Goal: Task Accomplishment & Management: Use online tool/utility

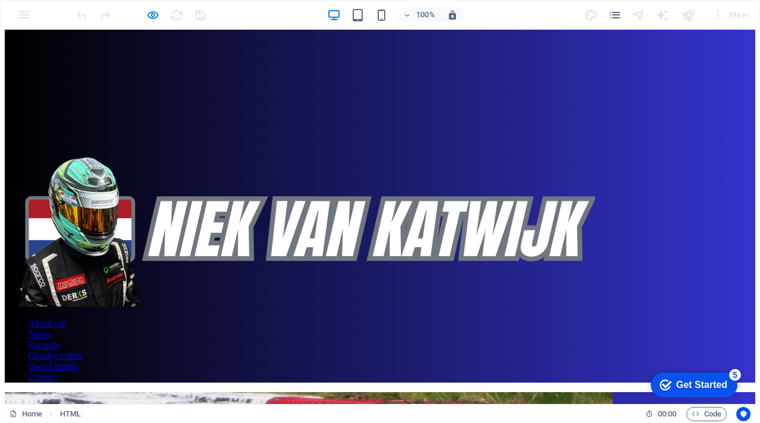
scroll to position [305, 0]
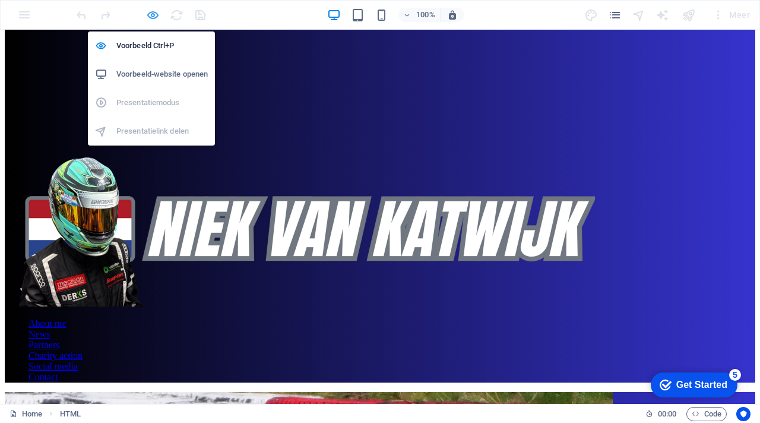
click at [151, 12] on icon "button" at bounding box center [153, 15] width 14 height 14
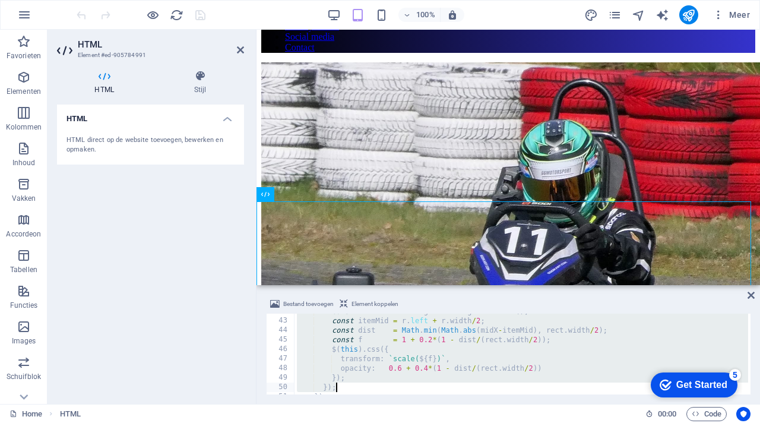
scroll to position [435, 0]
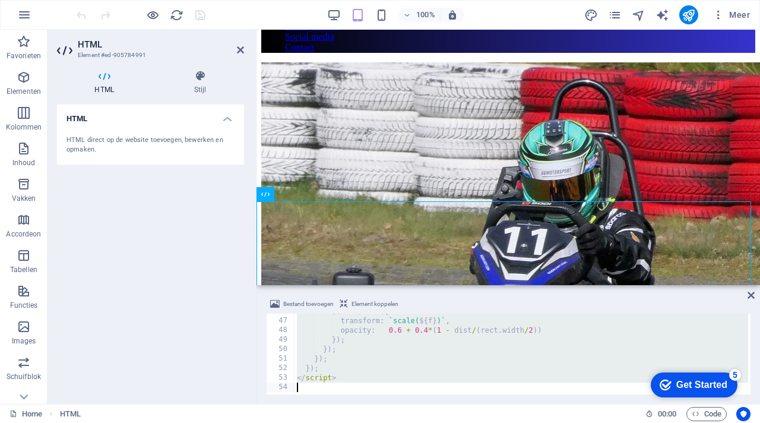
drag, startPoint x: 295, startPoint y: 316, endPoint x: 373, endPoint y: 400, distance: 113.9
click at [373, 400] on div "Bestand toevoegen Element koppelen <style> 46 47 48 49 50 51 52 53 54 $ ( this …" at bounding box center [509, 346] width 504 height 116
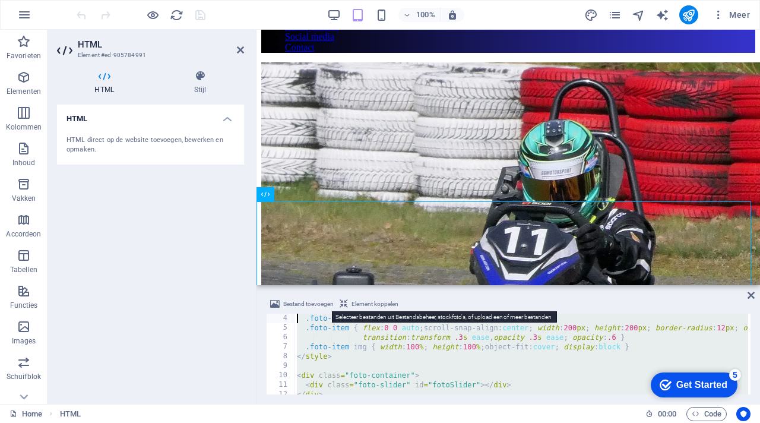
scroll to position [0, 0]
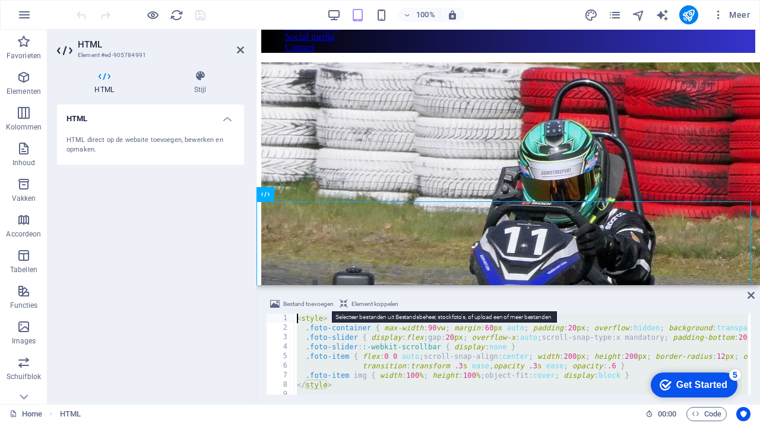
drag, startPoint x: 360, startPoint y: 383, endPoint x: 291, endPoint y: 309, distance: 101.7
click at [291, 309] on div "Bestand toevoegen Element koppelen </script> 1 2 3 4 5 6 7 8 9 10 11 < style > …" at bounding box center [508, 345] width 485 height 97
type textarea "<style> .foto-container { max-width:90vw; margin:60px auto; padding:20px; overf…"
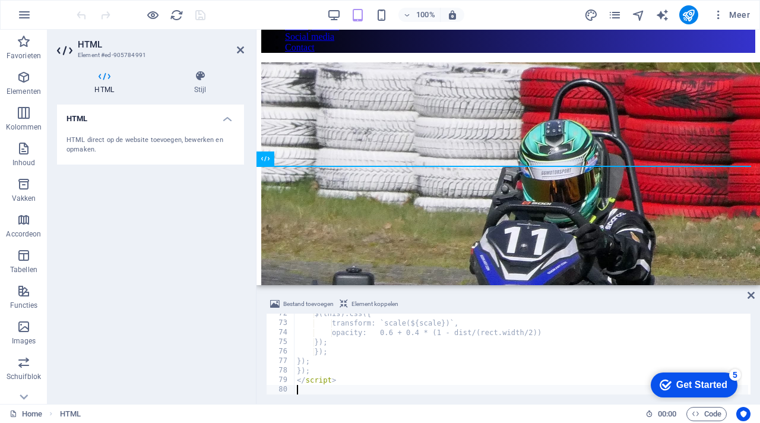
scroll to position [680, 0]
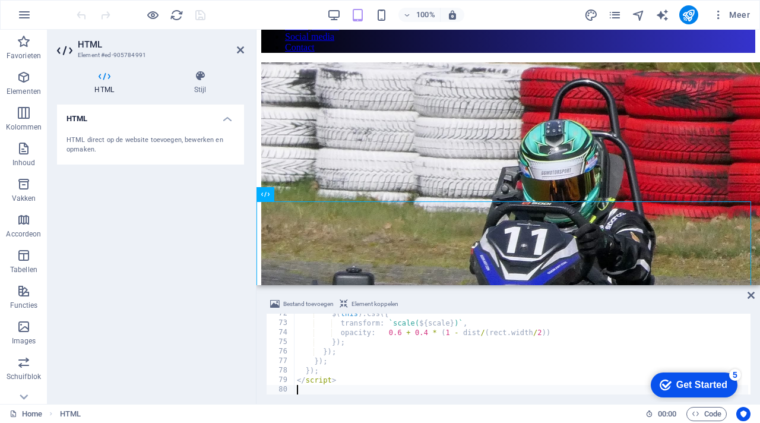
click at [484, 304] on div "Bestand toevoegen Element koppelen" at bounding box center [508, 305] width 485 height 17
click at [203, 14] on icon "save" at bounding box center [201, 15] width 14 height 14
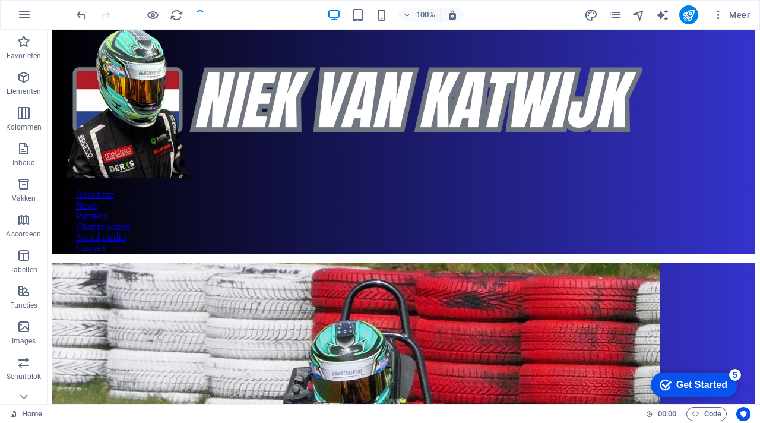
scroll to position [305, 0]
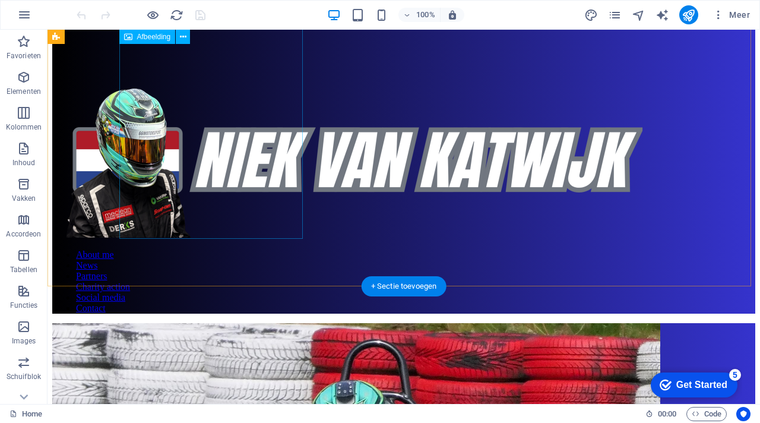
scroll to position [184, 0]
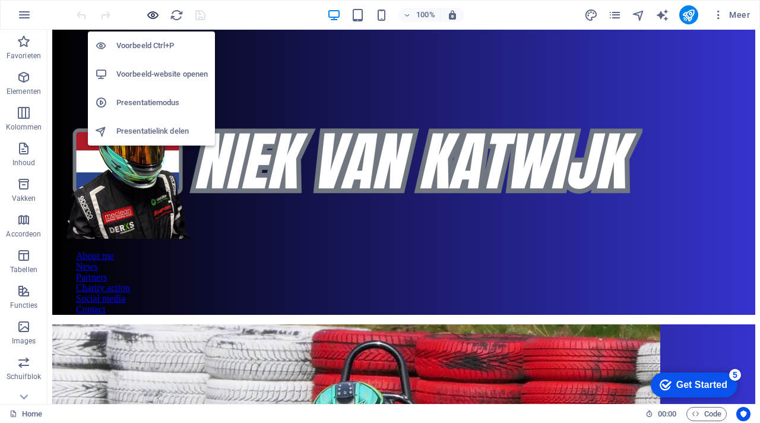
click at [0, 0] on icon "button" at bounding box center [0, 0] width 0 height 0
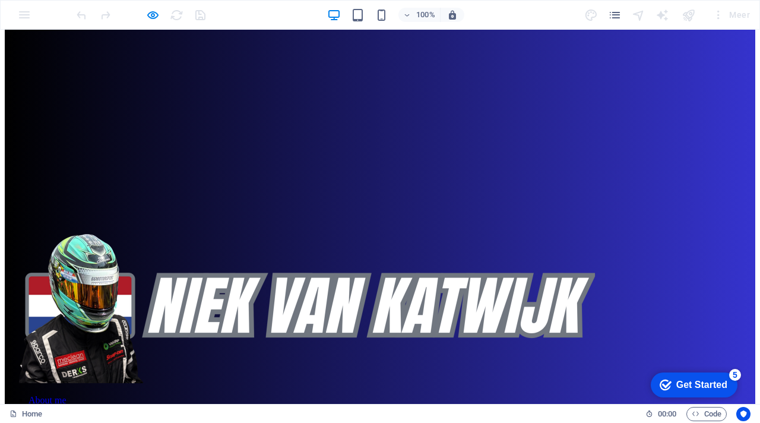
scroll to position [223, 0]
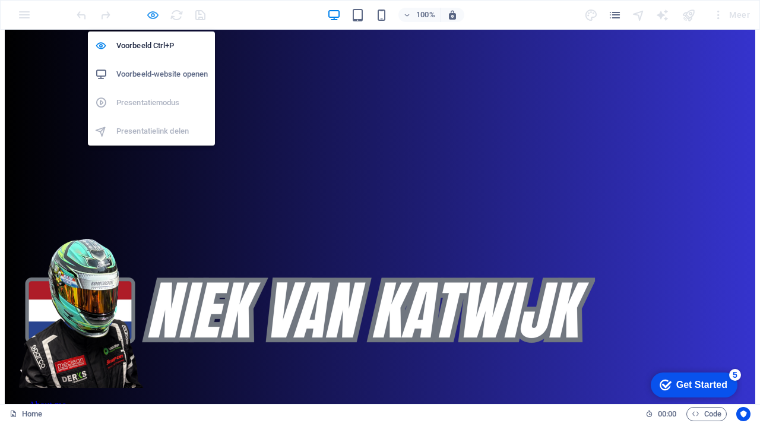
click at [0, 0] on icon "button" at bounding box center [0, 0] width 0 height 0
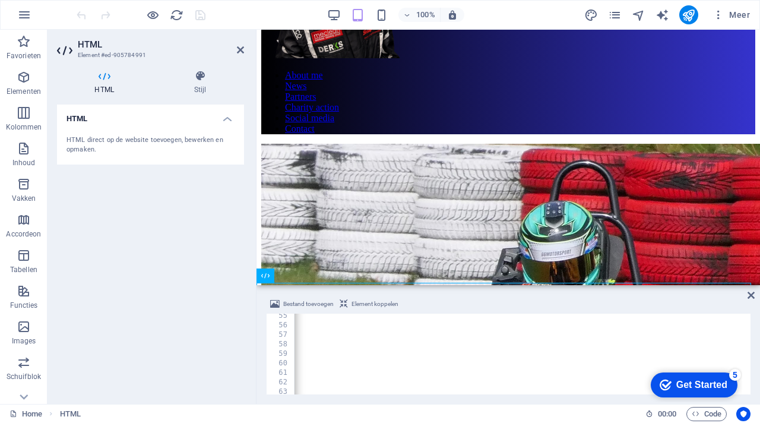
scroll to position [0, 186]
click at [690, 361] on div "} // Laad de Flickr public feed via JSONP $ ( function ( ) { $ . ajax ({ url : …" at bounding box center [426, 358] width 646 height 97
click at [688, 362] on div "} // Laad de Flickr public feed via JSONP $ ( function ( ) { $ . ajax ({ url : …" at bounding box center [404, 358] width 702 height 97
type textarea "url: "[URL][DOMAIN_NAME]","
click at [689, 292] on div "Bestand toevoegen Element koppelen url: "[URL][DOMAIN_NAME]", 54 55 56 57 58 59…" at bounding box center [509, 346] width 504 height 116
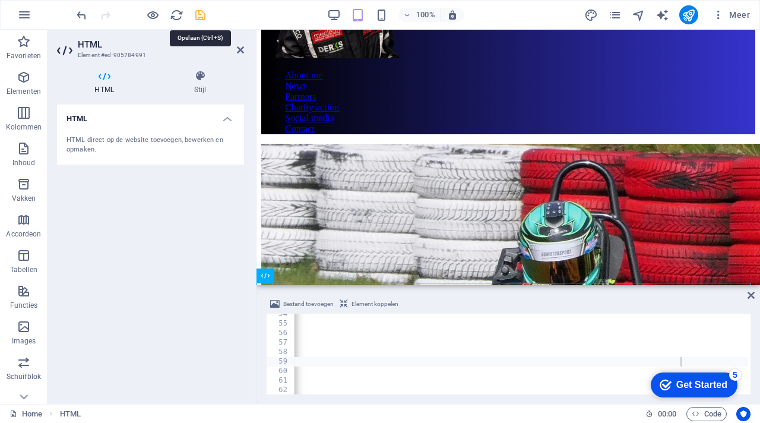
click at [202, 17] on icon "save" at bounding box center [201, 15] width 14 height 14
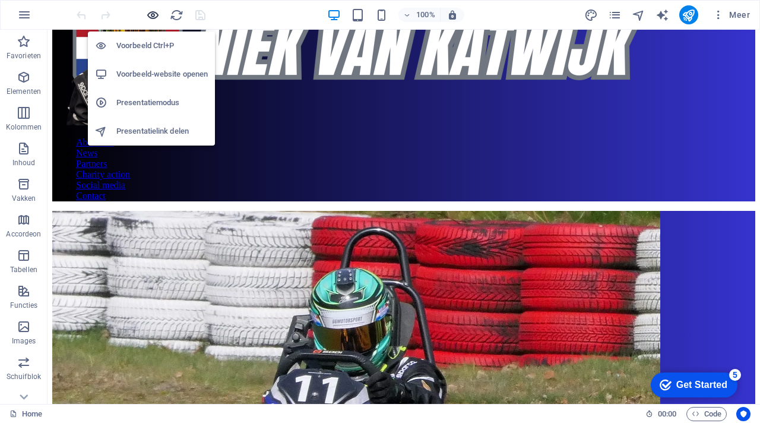
click at [0, 0] on icon "button" at bounding box center [0, 0] width 0 height 0
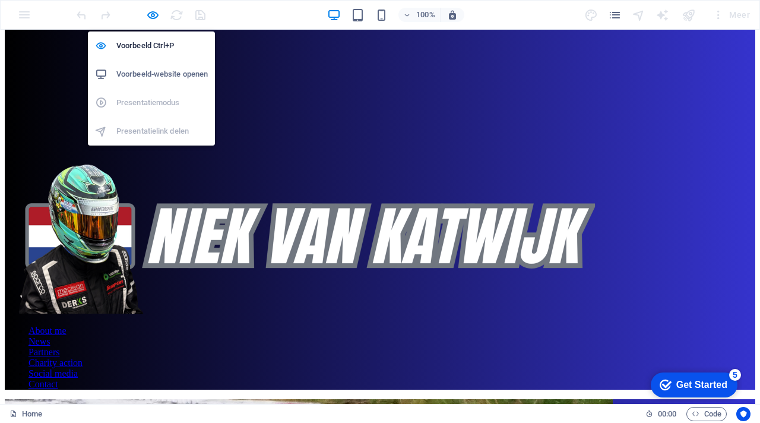
click at [158, 75] on h6 "Voorbeeld-website openen" at bounding box center [161, 74] width 91 height 14
click at [0, 0] on icon "button" at bounding box center [0, 0] width 0 height 0
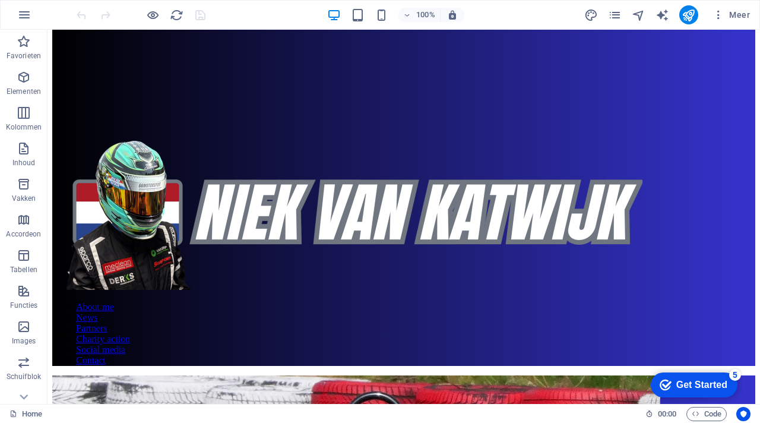
click at [99, 201] on icon at bounding box center [97, 201] width 7 height 12
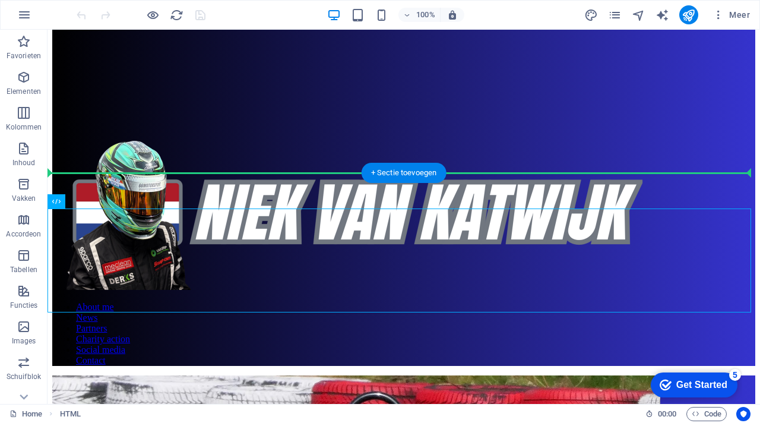
drag, startPoint x: 364, startPoint y: 234, endPoint x: 362, endPoint y: 156, distance: 78.4
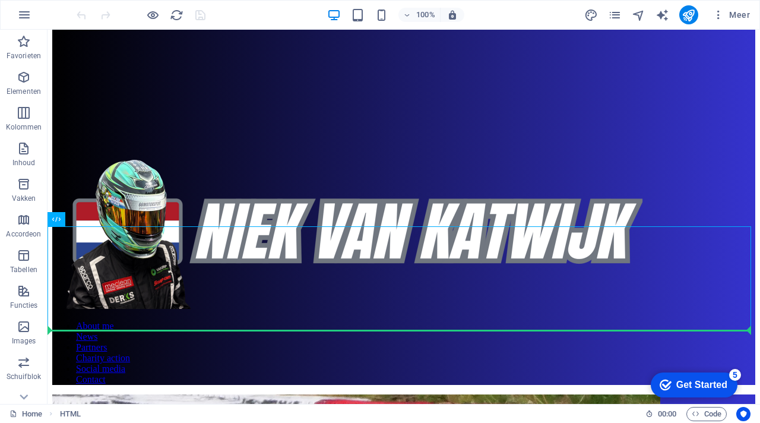
scroll to position [280, 0]
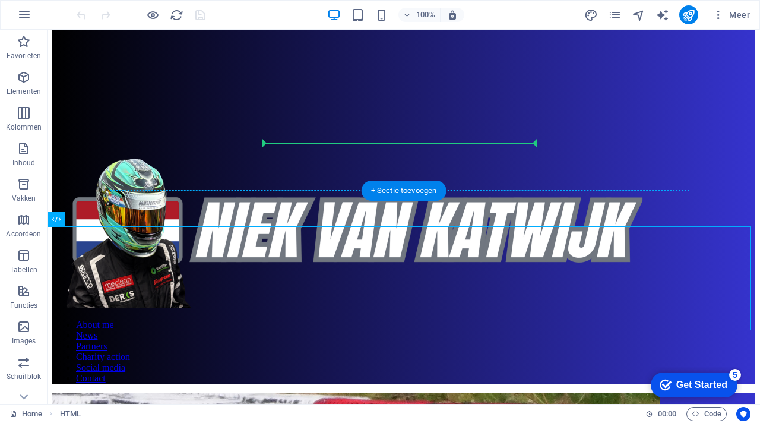
drag, startPoint x: 358, startPoint y: 372, endPoint x: 355, endPoint y: 141, distance: 231.1
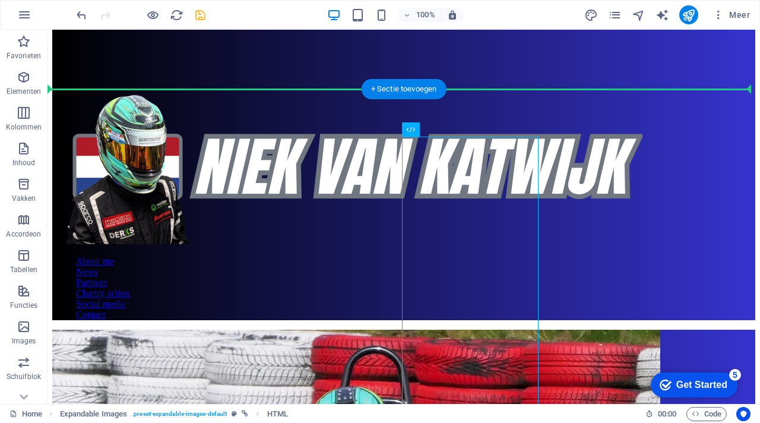
scroll to position [172, 0]
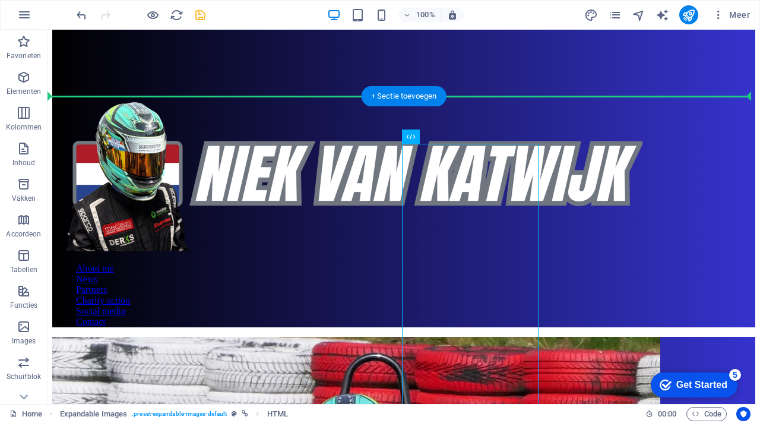
drag, startPoint x: 531, startPoint y: 244, endPoint x: 471, endPoint y: 113, distance: 143.8
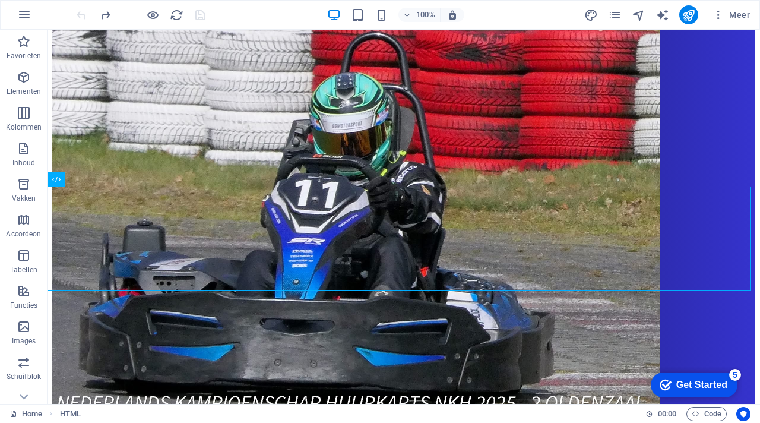
scroll to position [341, 0]
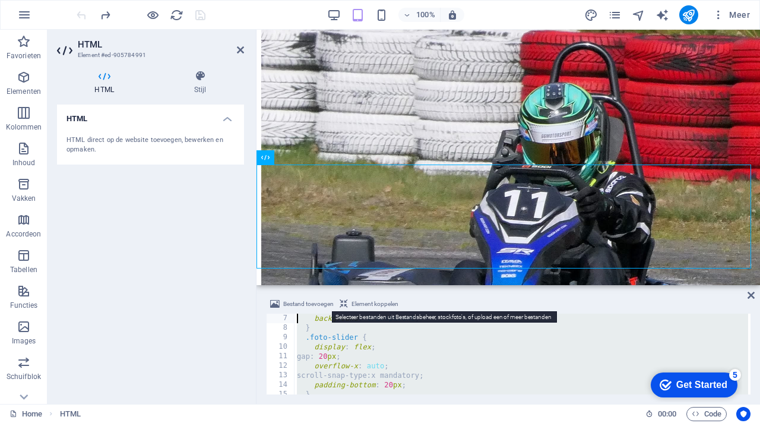
scroll to position [0, 0]
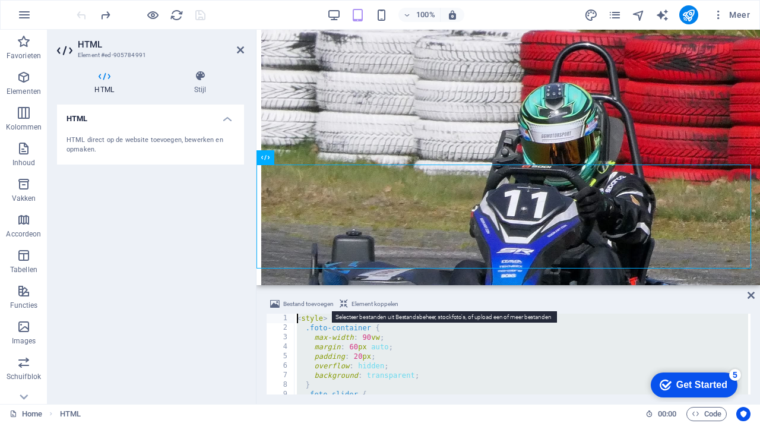
drag, startPoint x: 340, startPoint y: 378, endPoint x: 295, endPoint y: 310, distance: 82.7
click at [295, 310] on div "Bestand toevoegen Element koppelen <style> 1 2 3 4 5 6 7 8 9 10 11 < style > .f…" at bounding box center [508, 345] width 485 height 97
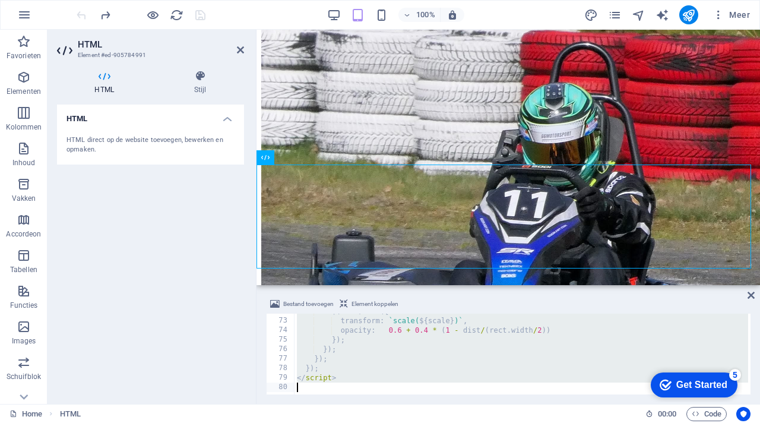
scroll to position [682, 0]
drag, startPoint x: 299, startPoint y: 318, endPoint x: 418, endPoint y: 399, distance: 143.9
click at [418, 399] on div "Bestand toevoegen Element koppelen } 72 73 74 75 76 77 78 79 80 $ ( this ) . cs…" at bounding box center [509, 346] width 504 height 116
type textarea "</script>"
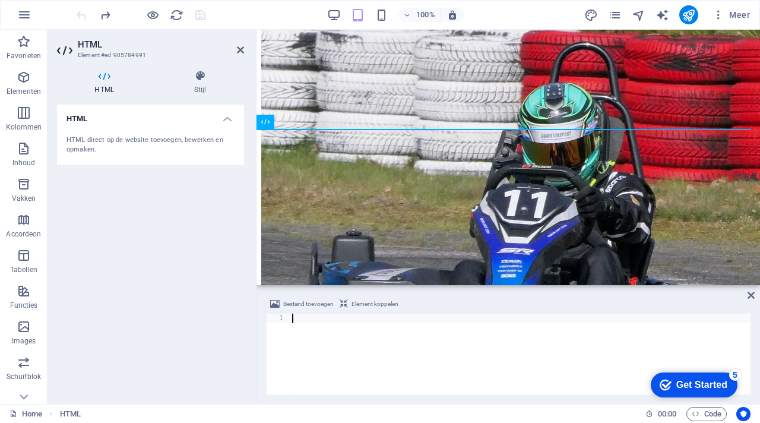
scroll to position [433, 0]
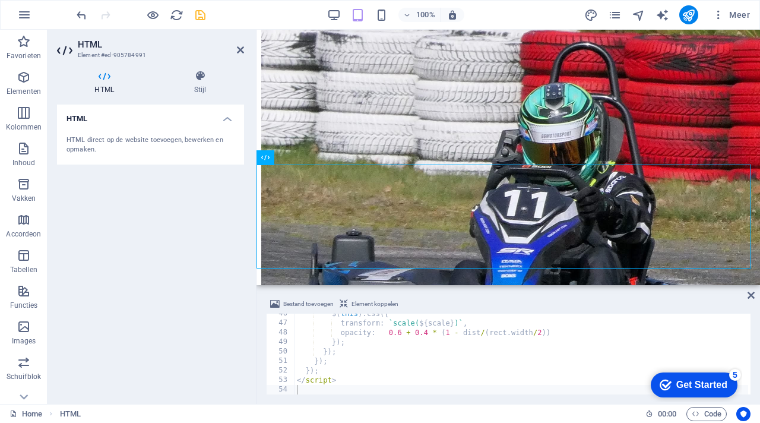
click at [557, 297] on div "Bestand toevoegen Element koppelen" at bounding box center [508, 305] width 485 height 17
click at [200, 14] on icon "save" at bounding box center [201, 15] width 14 height 14
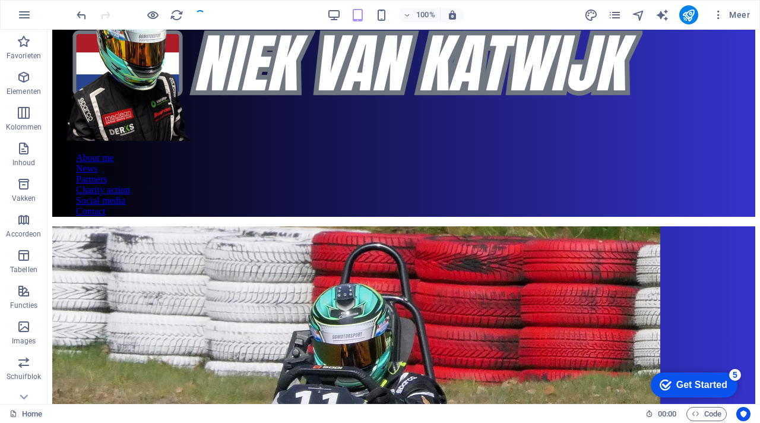
scroll to position [341, 0]
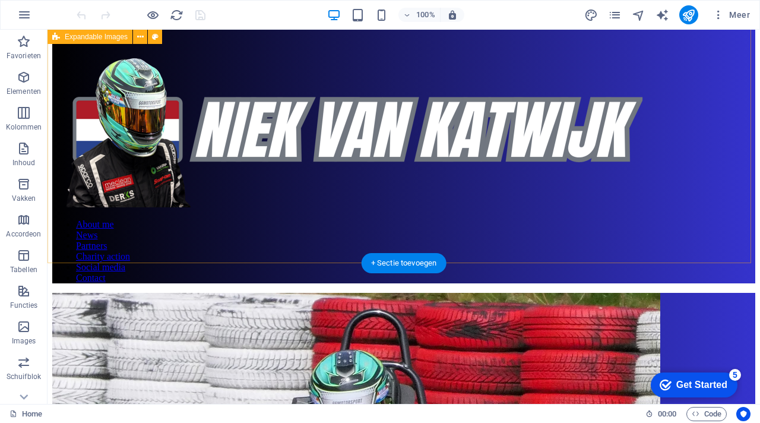
scroll to position [217, 0]
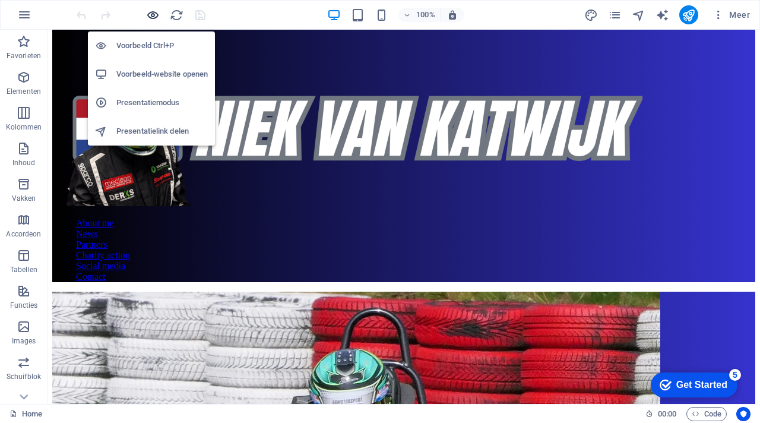
click at [0, 0] on icon "button" at bounding box center [0, 0] width 0 height 0
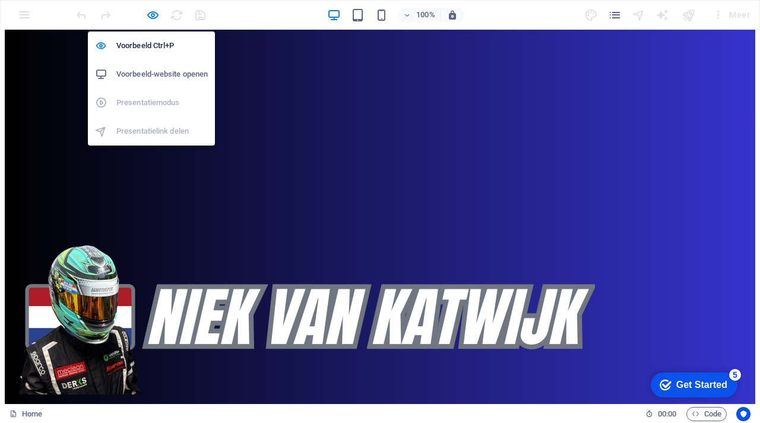
click at [162, 74] on h6 "Voorbeeld-website openen" at bounding box center [161, 74] width 91 height 14
click at [0, 0] on icon "button" at bounding box center [0, 0] width 0 height 0
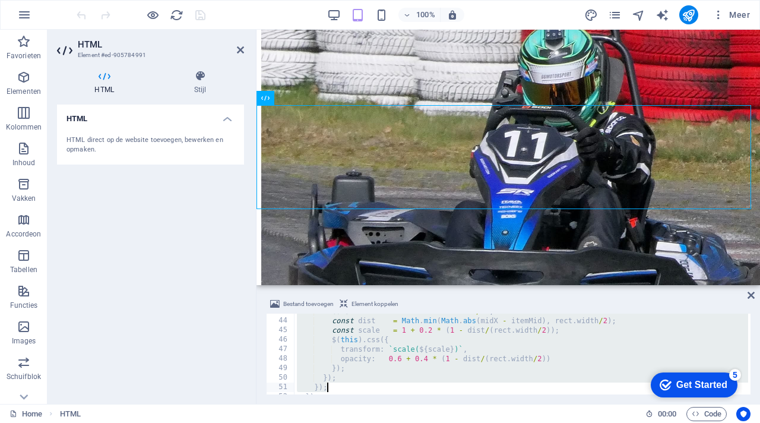
scroll to position [435, 0]
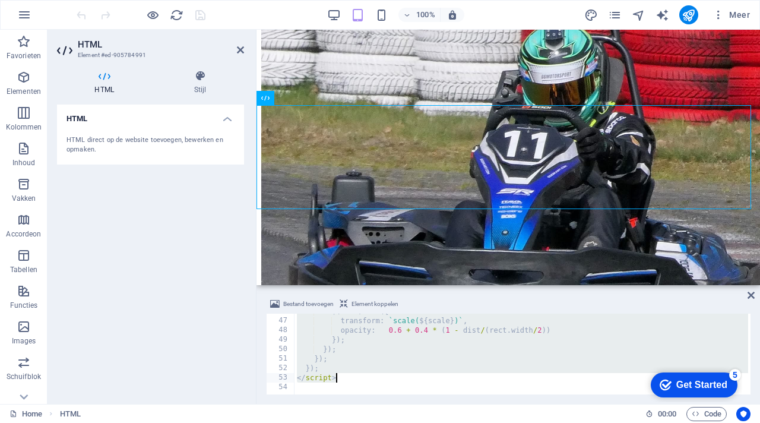
drag, startPoint x: 296, startPoint y: 318, endPoint x: 351, endPoint y: 380, distance: 82.9
click at [351, 380] on div "$ ( this ) . css ({ transform : ` scale( ${ scale } ) ` , opacity : 0.6 + 0.4 *…" at bounding box center [556, 355] width 523 height 97
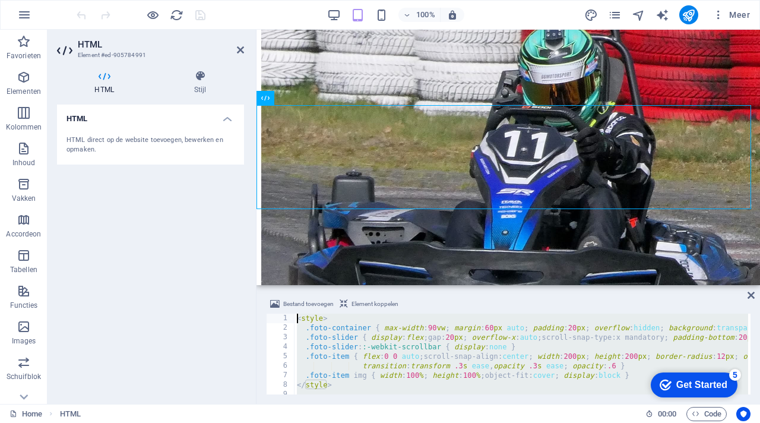
scroll to position [0, 0]
drag, startPoint x: 342, startPoint y: 378, endPoint x: 266, endPoint y: 291, distance: 115.8
click at [266, 291] on div "Bestand toevoegen Element koppelen </script> 1 2 3 4 5 6 7 8 9 10 11 < style > …" at bounding box center [509, 346] width 504 height 116
type textarea "<style> .foto-container { max-width:90vw; margin:60px auto; padding:20px; overf…"
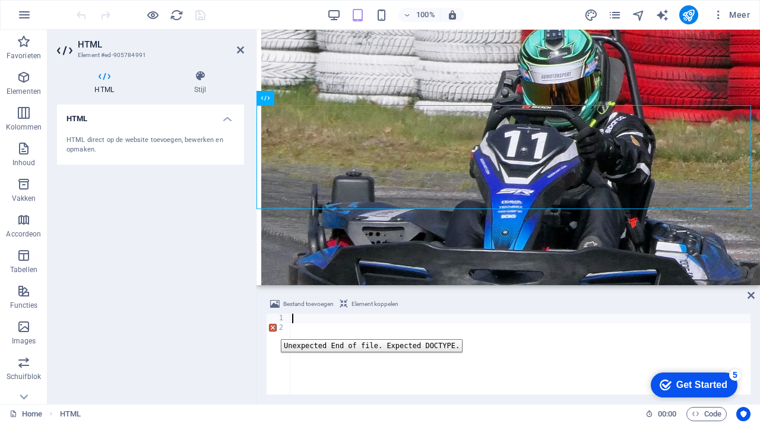
click at [272, 330] on div "2" at bounding box center [279, 328] width 24 height 10
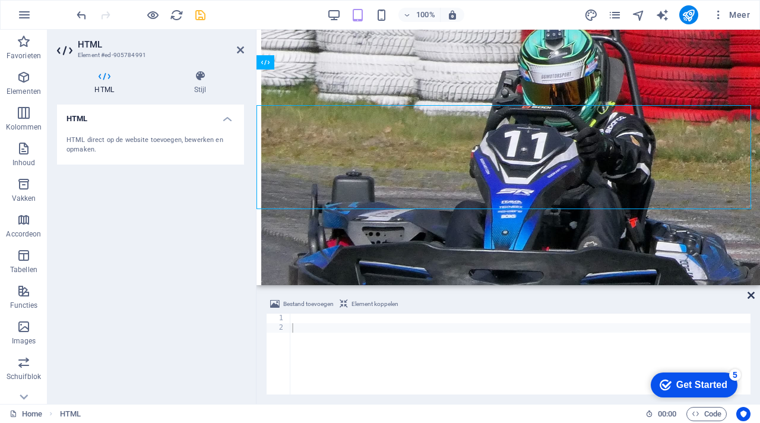
click at [753, 295] on icon at bounding box center [751, 296] width 7 height 10
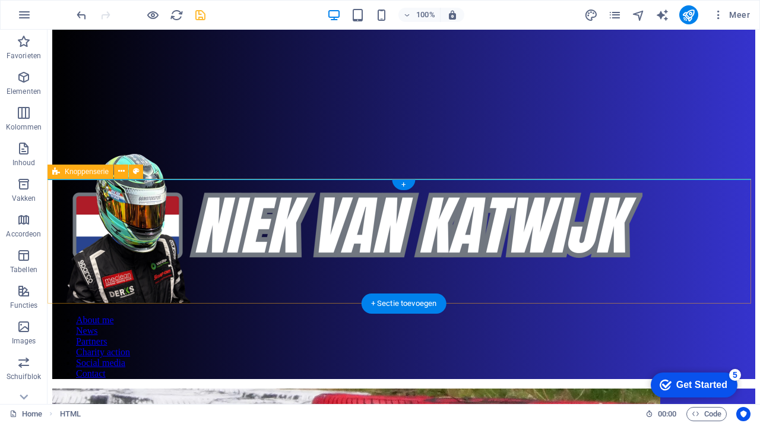
scroll to position [280, 0]
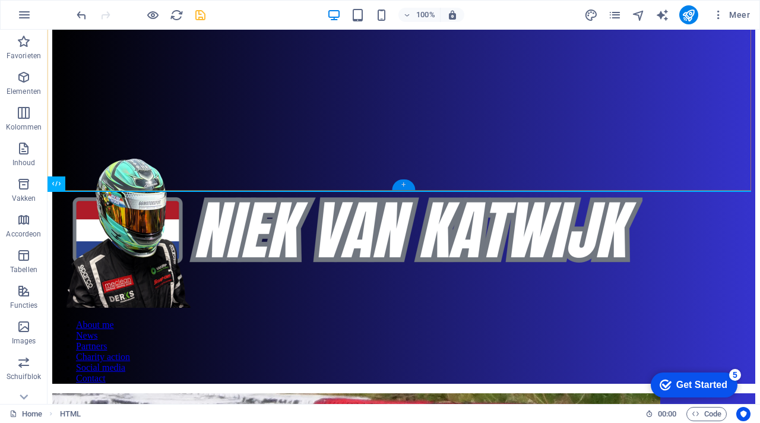
click at [404, 184] on div "+" at bounding box center [403, 184] width 23 height 11
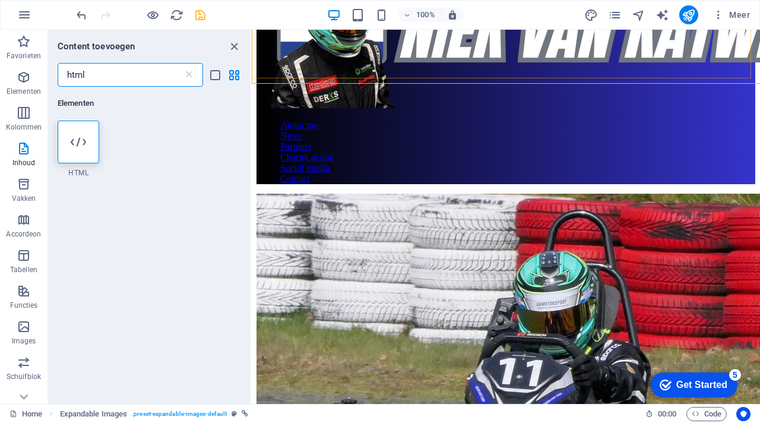
scroll to position [387, 0]
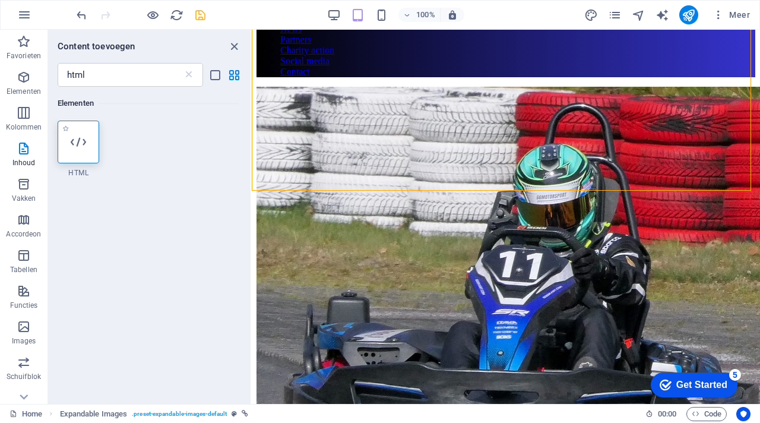
click at [80, 132] on div at bounding box center [79, 142] width 42 height 43
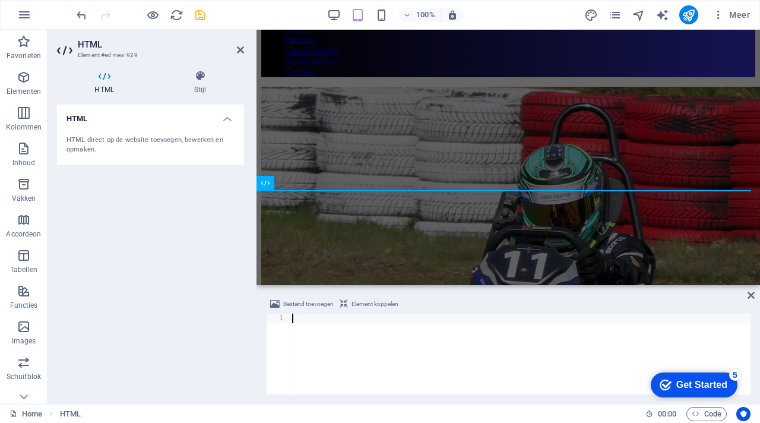
scroll to position [433, 0]
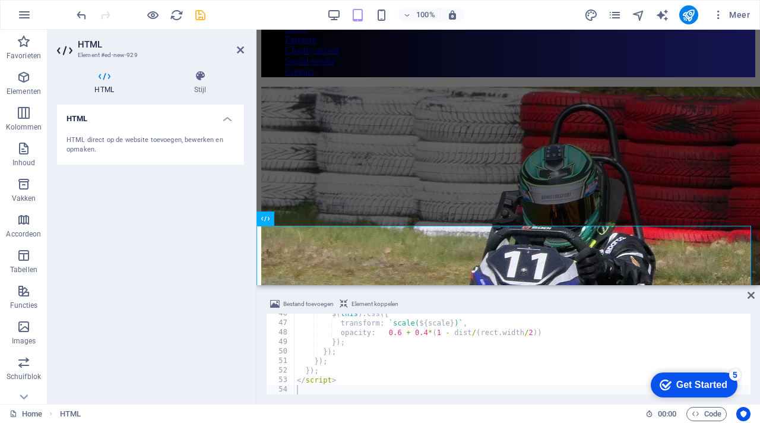
click at [441, 302] on div "Bestand toevoegen Element koppelen" at bounding box center [508, 305] width 485 height 17
click at [201, 14] on icon "save" at bounding box center [201, 15] width 14 height 14
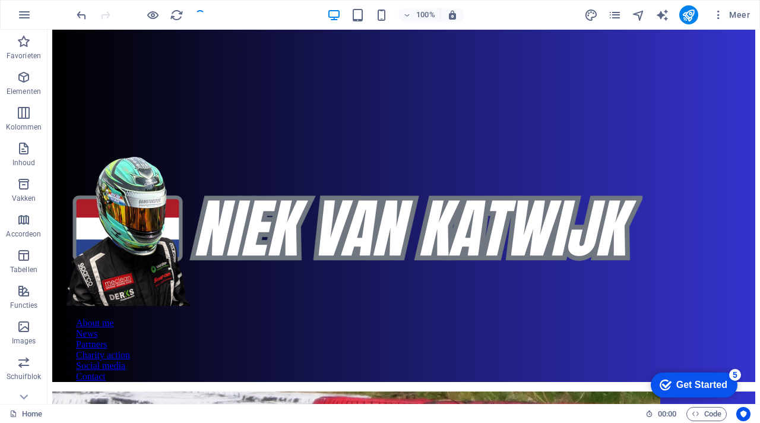
scroll to position [280, 0]
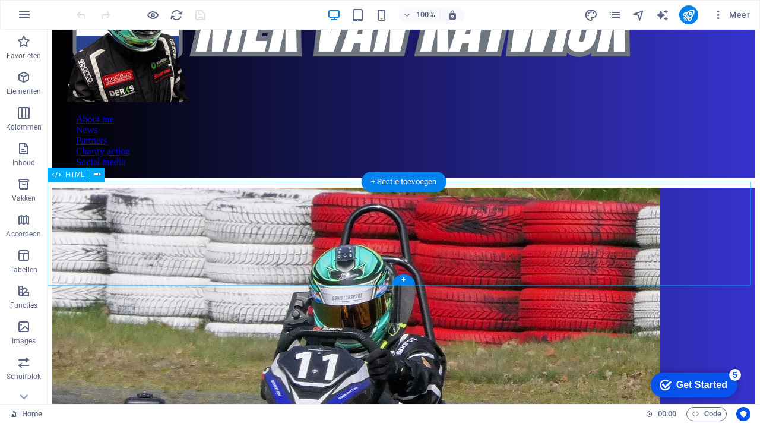
scroll to position [320, 0]
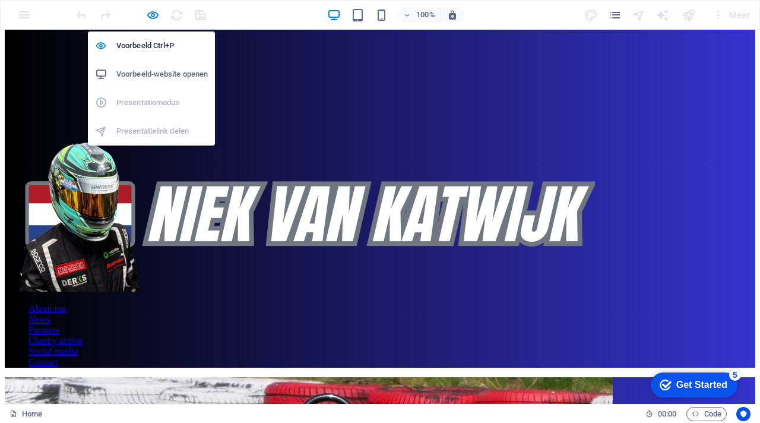
click at [163, 71] on h6 "Voorbeeld-website openen" at bounding box center [161, 74] width 91 height 14
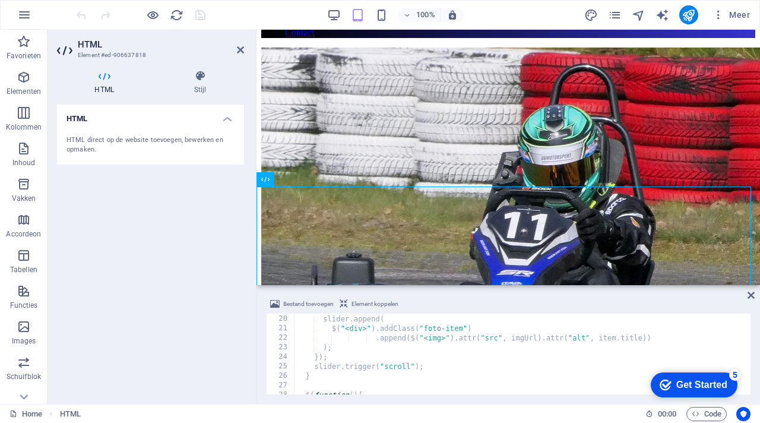
scroll to position [0, 0]
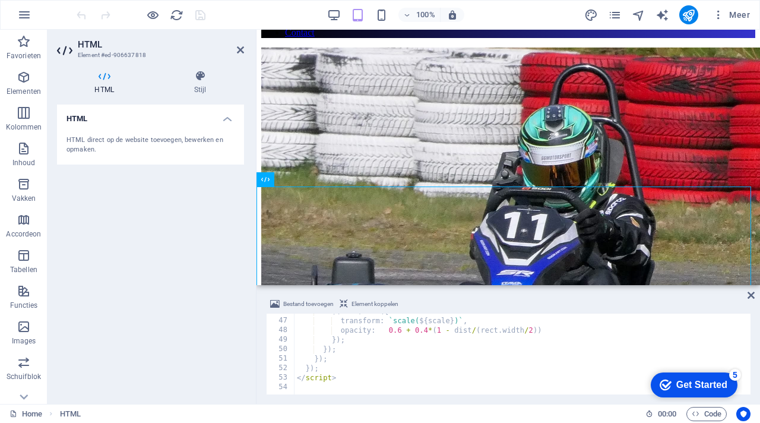
click at [358, 382] on div "$ ( this ) . css ({ transform : ` scale( ${ scale } ) ` , opacity : 0.6 + 0.4 *…" at bounding box center [537, 355] width 484 height 97
type textarea "</script>"
click at [500, 298] on div "Bestand toevoegen Element koppelen" at bounding box center [508, 305] width 485 height 17
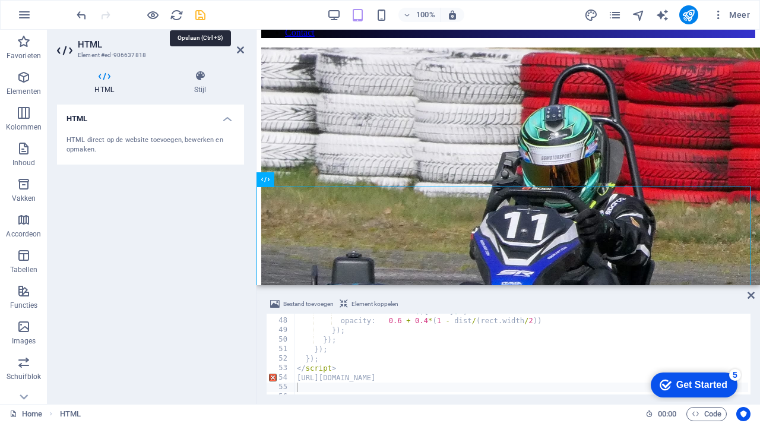
click at [205, 12] on icon "save" at bounding box center [201, 15] width 14 height 14
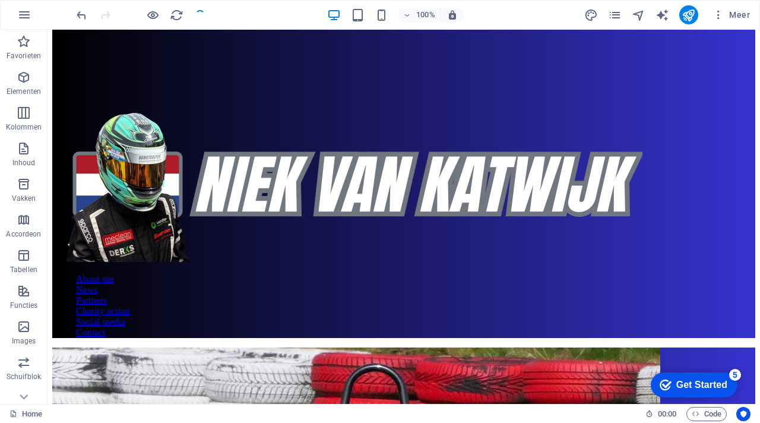
scroll to position [320, 0]
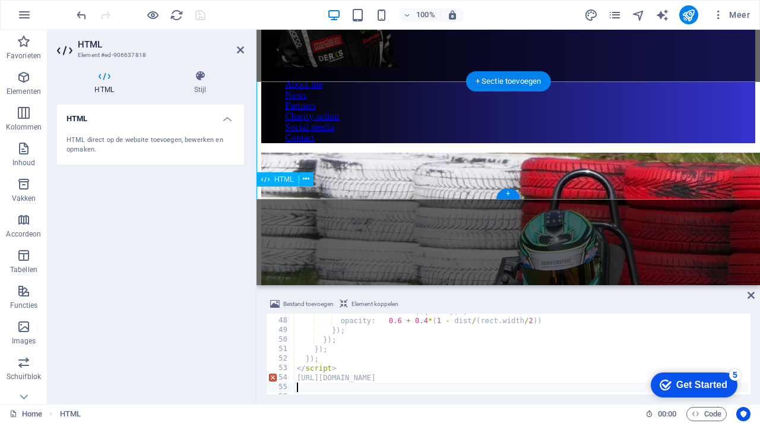
scroll to position [425, 0]
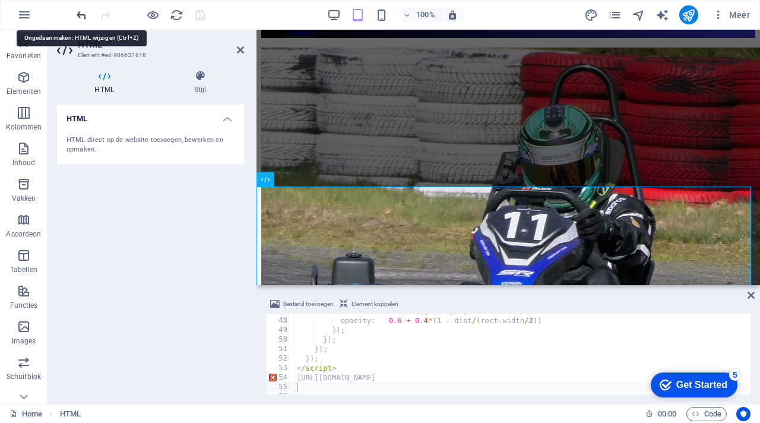
click at [81, 12] on icon "undo" at bounding box center [82, 15] width 14 height 14
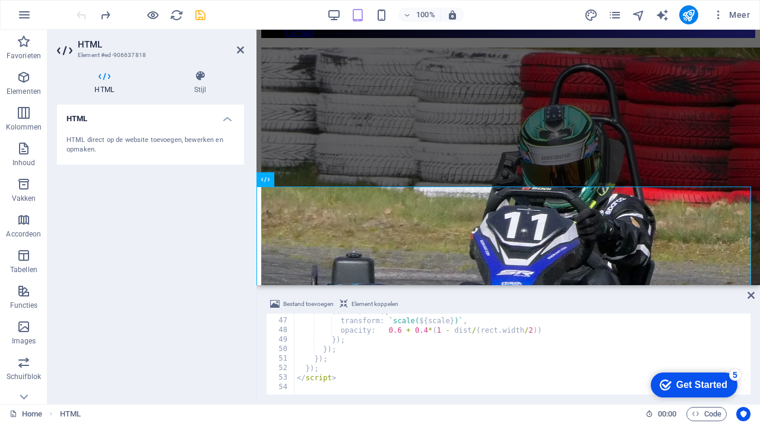
click at [81, 12] on div at bounding box center [140, 14] width 133 height 19
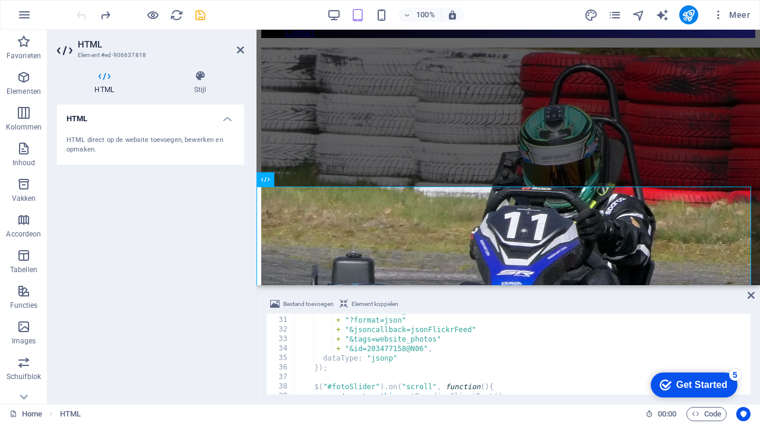
scroll to position [283, 0]
click at [412, 349] on div "url : "[URL][DOMAIN_NAME]" + "?format=json" + "&jsoncallback=jsonFlickrFeed" + …" at bounding box center [537, 354] width 484 height 97
paste textarea "%40"
type textarea "+ "&id=203477158%40N06","
click at [459, 297] on div "Bestand toevoegen Element koppelen" at bounding box center [508, 305] width 485 height 17
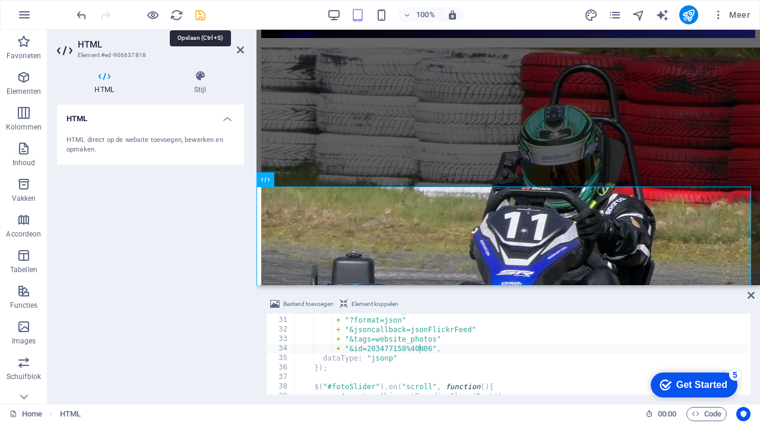
click at [200, 15] on icon "save" at bounding box center [201, 15] width 14 height 14
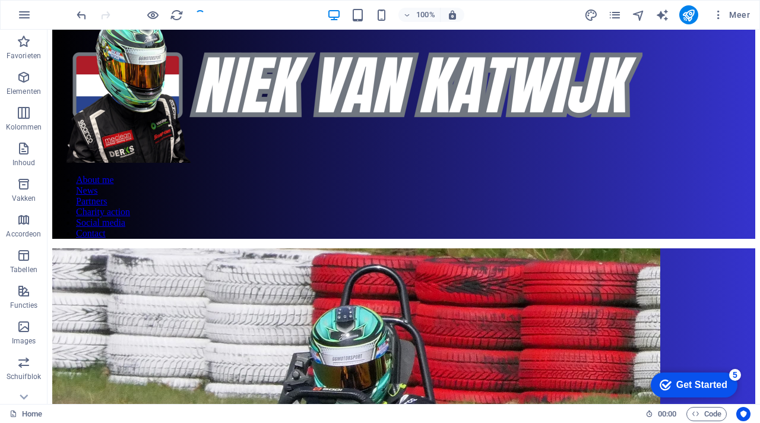
scroll to position [320, 0]
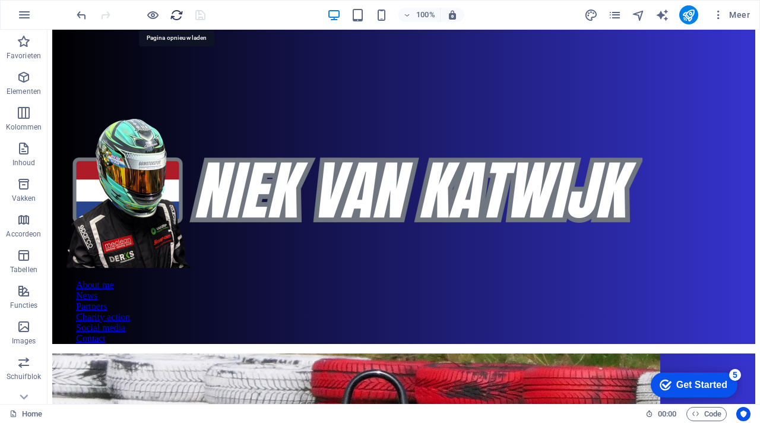
click at [181, 18] on icon "reload" at bounding box center [177, 15] width 14 height 14
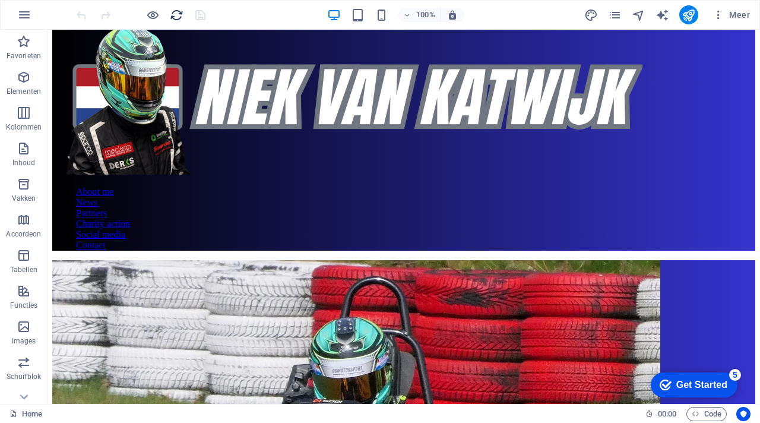
scroll to position [226, 0]
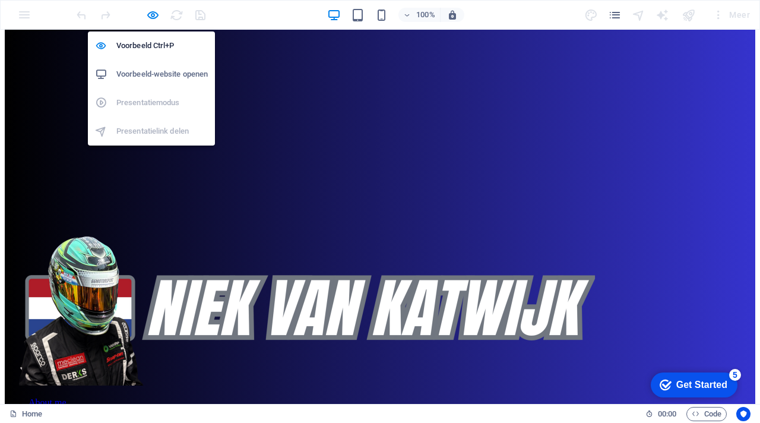
click at [160, 72] on h6 "Voorbeeld-website openen" at bounding box center [161, 74] width 91 height 14
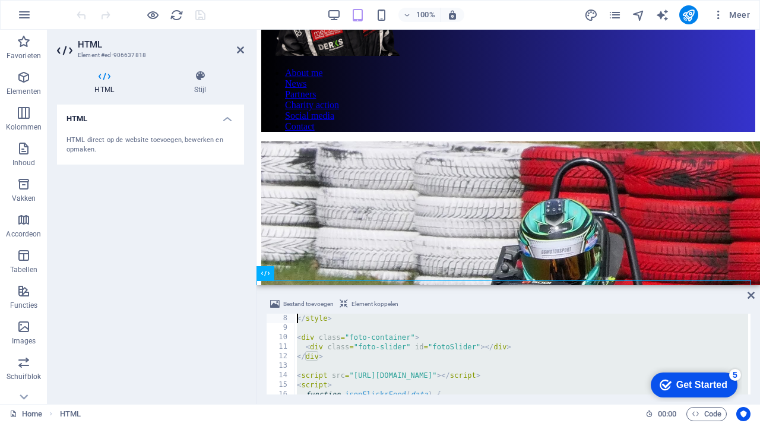
scroll to position [0, 0]
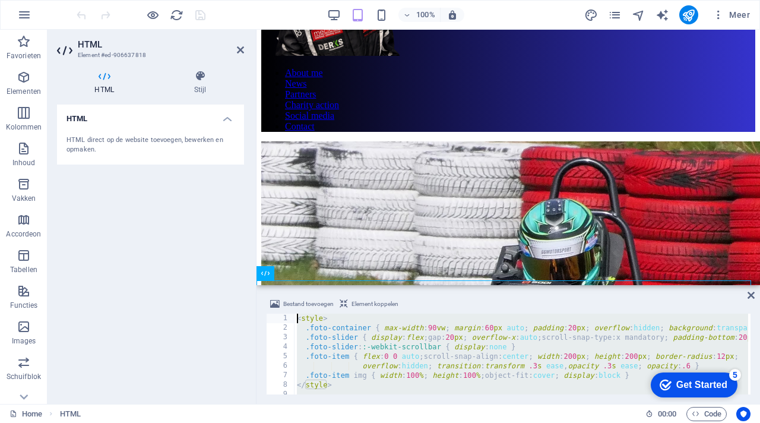
drag, startPoint x: 352, startPoint y: 379, endPoint x: 290, endPoint y: 313, distance: 90.8
click at [290, 313] on div "Bestand toevoegen Element koppelen <style> 1 2 3 4 5 6 7 8 9 10 11 < style > .f…" at bounding box center [508, 345] width 485 height 97
type textarea "<style> .foto-container { max-width:90vw; margin:60px auto; padding:20px; overf…"
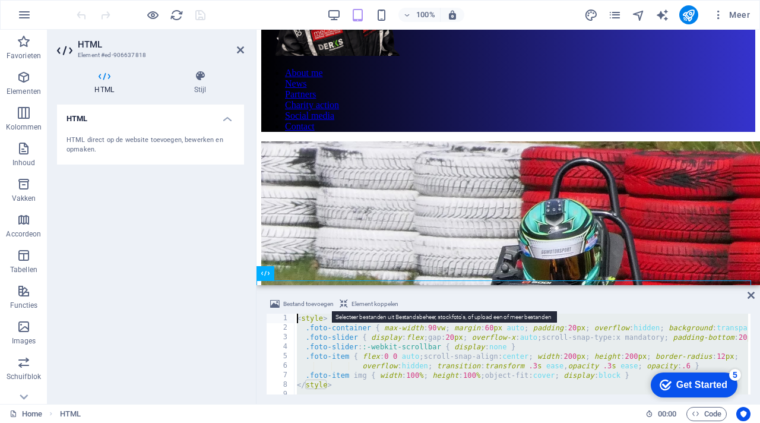
drag, startPoint x: 348, startPoint y: 383, endPoint x: 280, endPoint y: 310, distance: 99.2
click at [279, 308] on div "Bestand toevoegen Element koppelen <style> .foto-container { max-width:90vw; ma…" at bounding box center [508, 345] width 485 height 97
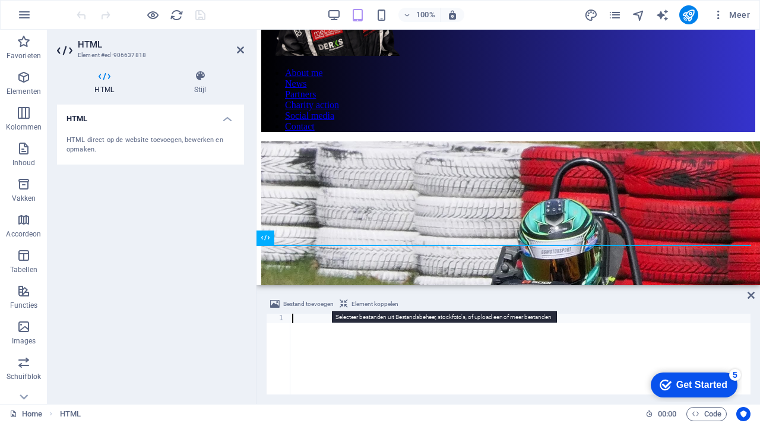
scroll to position [433, 0]
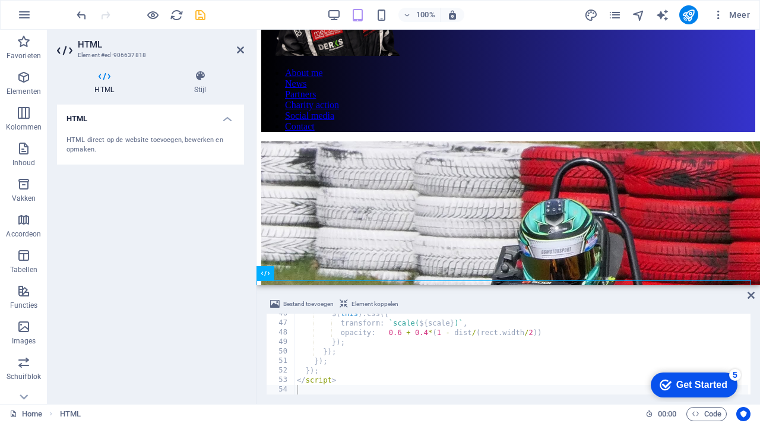
click at [541, 302] on div "Bestand toevoegen Element koppelen" at bounding box center [508, 305] width 485 height 17
click at [204, 15] on icon "save" at bounding box center [201, 15] width 14 height 14
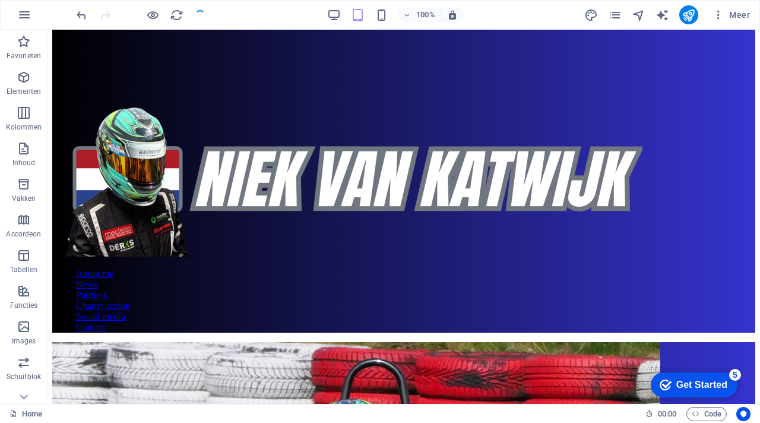
scroll to position [226, 0]
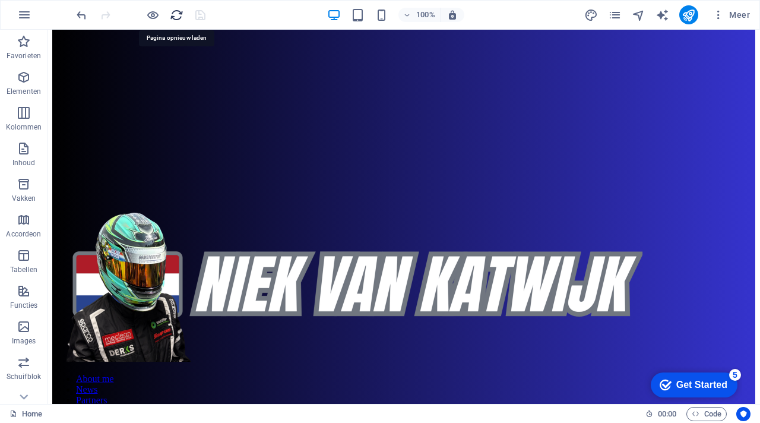
click at [180, 14] on icon "reload" at bounding box center [177, 15] width 14 height 14
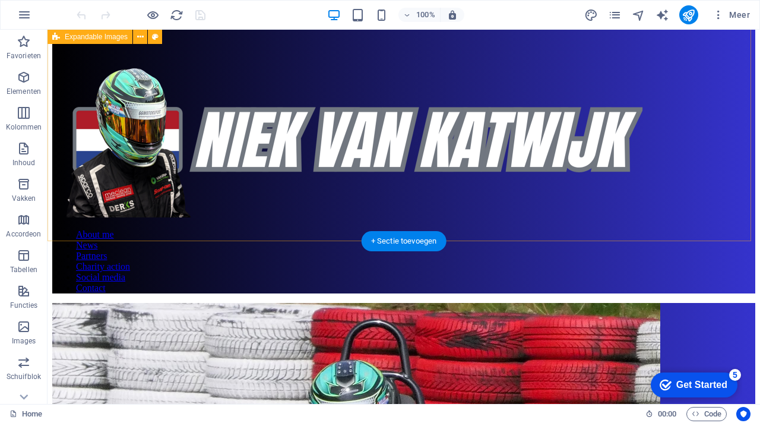
scroll to position [205, 0]
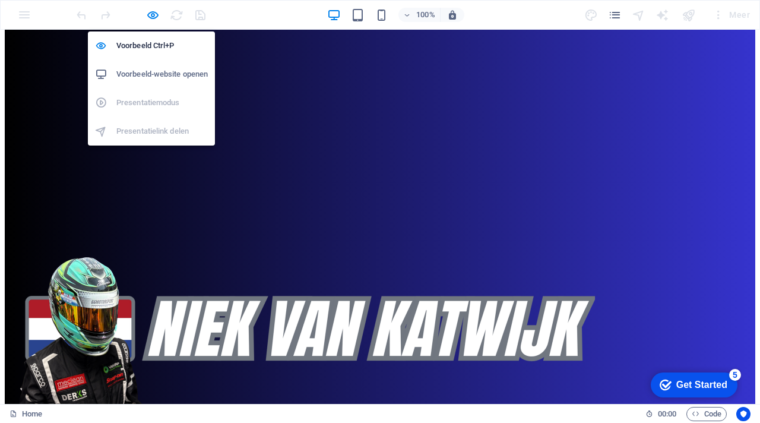
click at [166, 72] on h6 "Voorbeeld-website openen" at bounding box center [161, 74] width 91 height 14
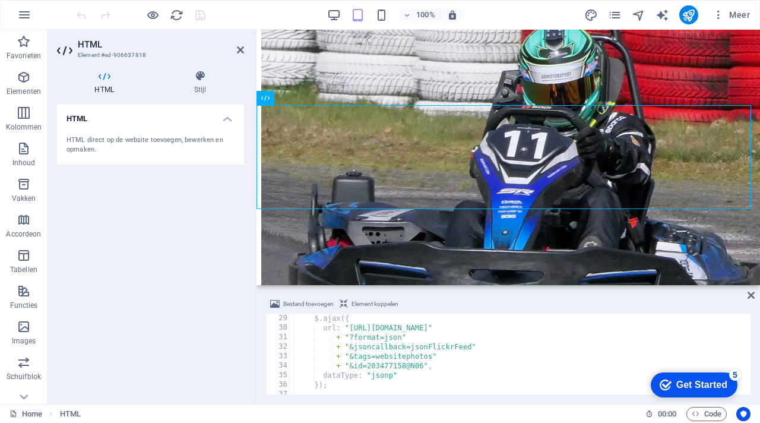
scroll to position [267, 0]
click at [237, 50] on icon at bounding box center [240, 50] width 7 height 10
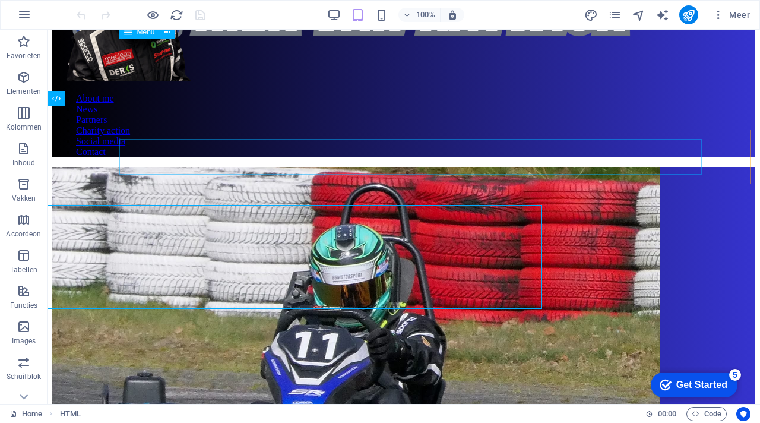
scroll to position [400, 0]
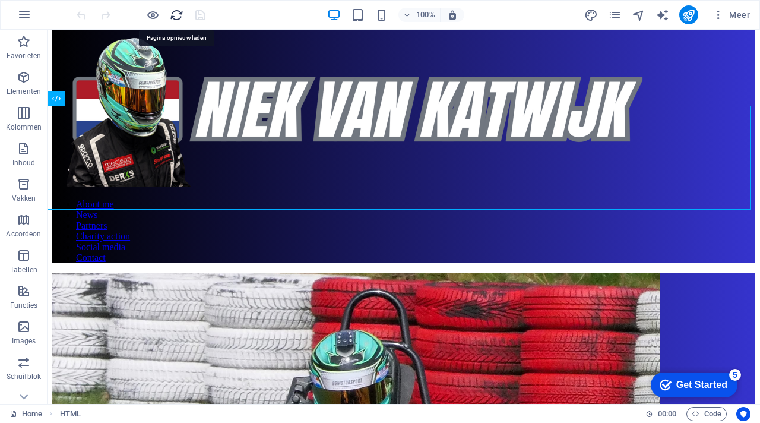
click at [179, 13] on icon "reload" at bounding box center [177, 15] width 14 height 14
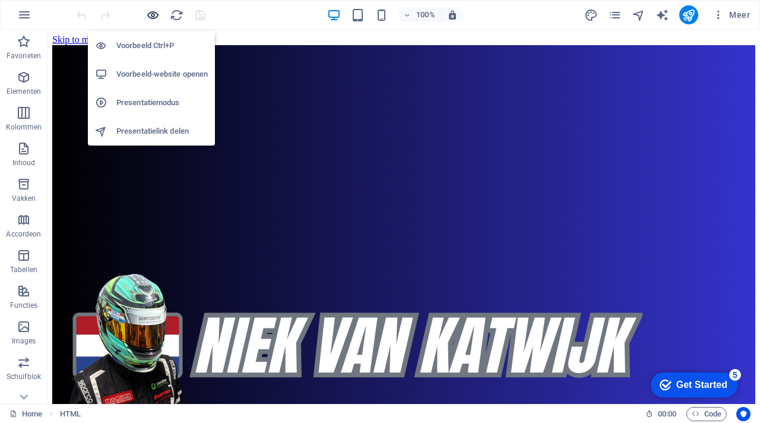
scroll to position [0, 0]
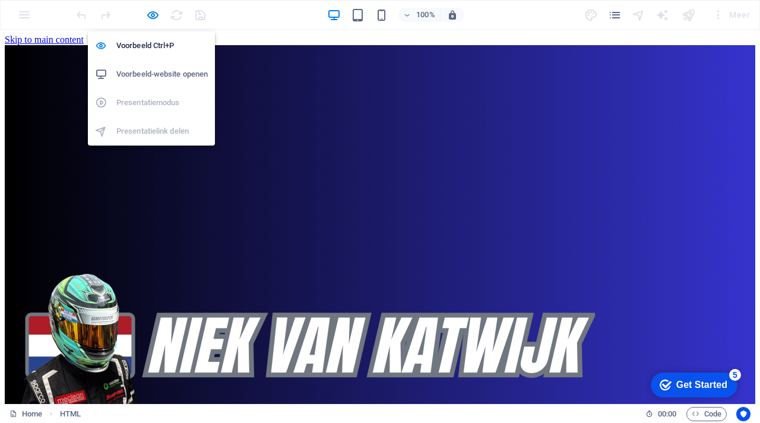
click at [162, 71] on h6 "Voorbeeld-website openen" at bounding box center [161, 74] width 91 height 14
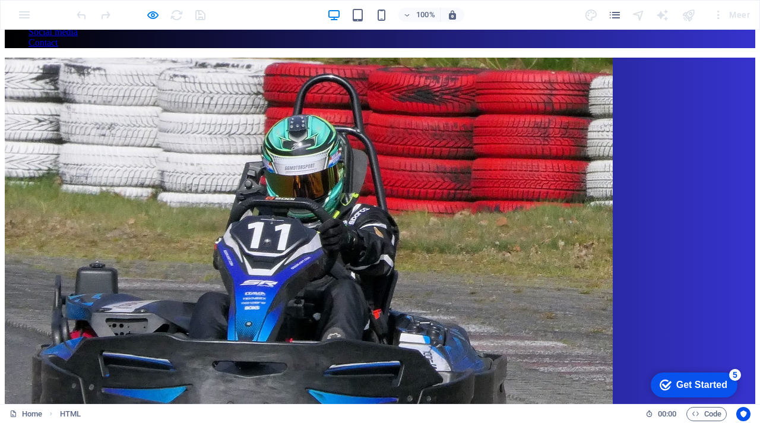
scroll to position [456, 0]
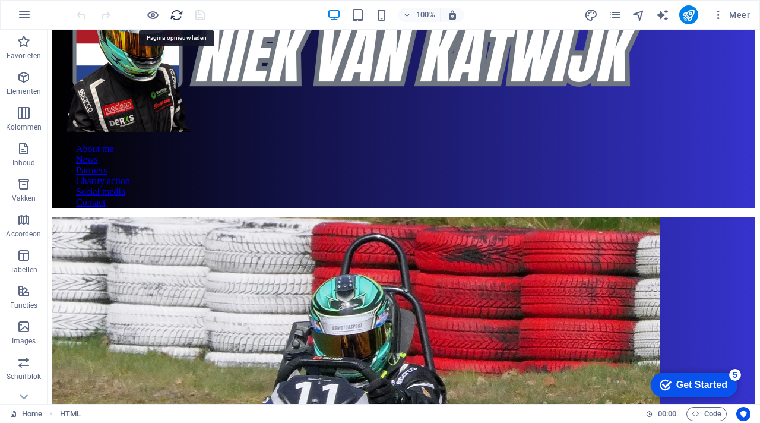
click at [177, 12] on icon "reload" at bounding box center [177, 15] width 14 height 14
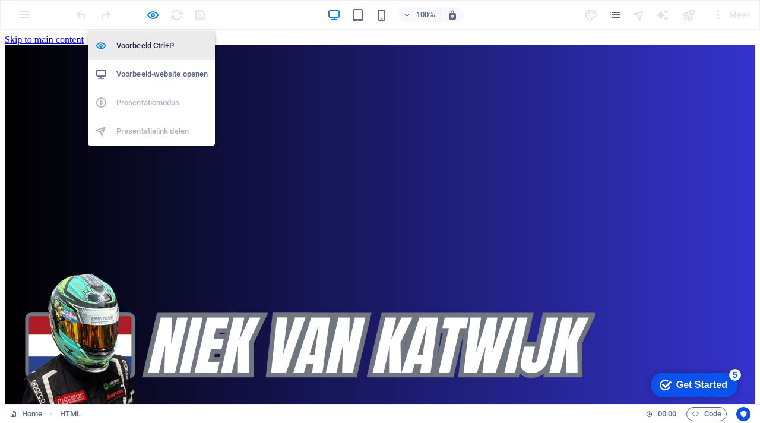
scroll to position [0, 0]
click at [154, 70] on h6 "Voorbeeld-website openen" at bounding box center [161, 74] width 91 height 14
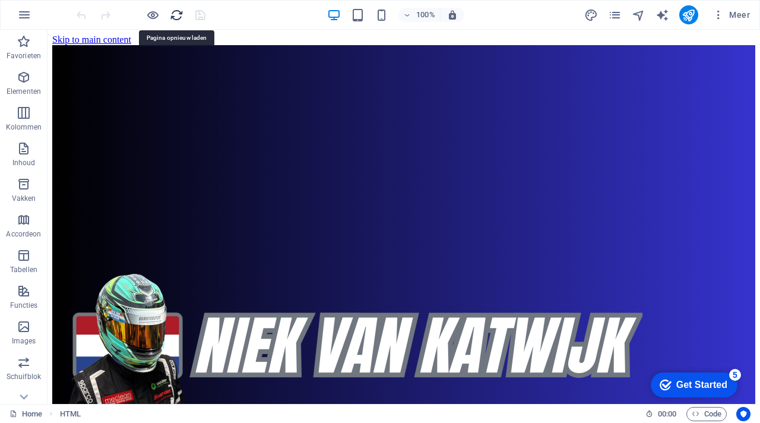
click at [178, 15] on icon "reload" at bounding box center [177, 15] width 14 height 14
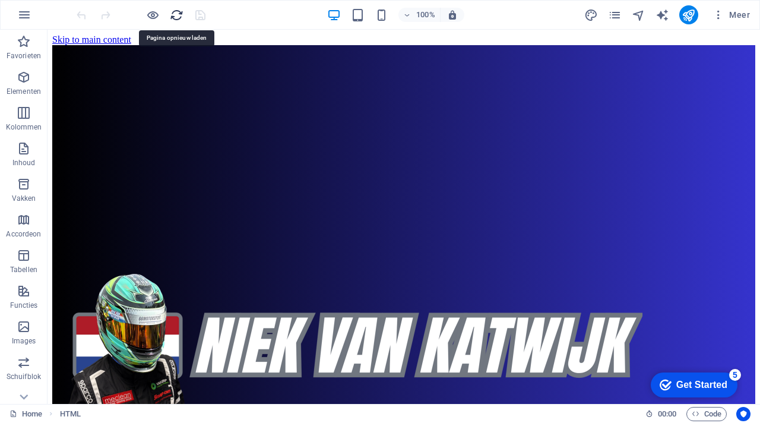
click at [176, 14] on icon "reload" at bounding box center [177, 15] width 14 height 14
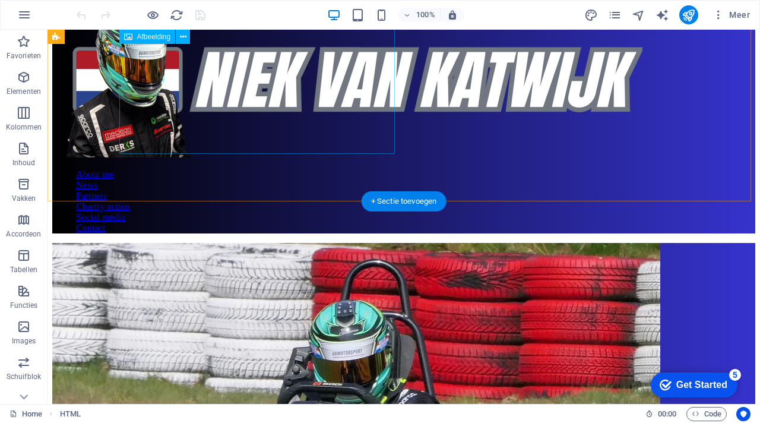
scroll to position [272, 0]
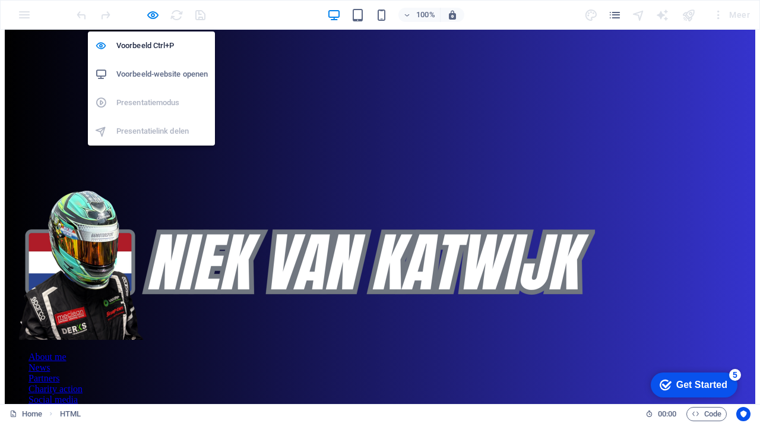
click at [166, 74] on h6 "Voorbeeld-website openen" at bounding box center [161, 74] width 91 height 14
